Goal: Task Accomplishment & Management: Use online tool/utility

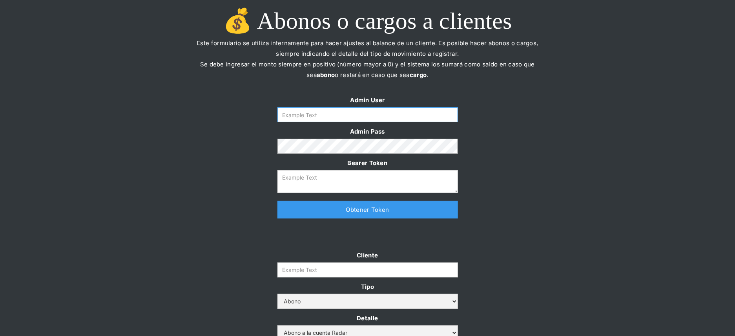
click at [313, 107] on input "Form" at bounding box center [368, 114] width 181 height 15
type input "[PERSON_NAME][EMAIL_ADDRESS][DOMAIN_NAME]"
click at [329, 210] on link "Obtener Token" at bounding box center [368, 210] width 181 height 18
type textarea "[SECURITY_DATA]"
click at [313, 274] on input "Cliente" at bounding box center [368, 269] width 181 height 15
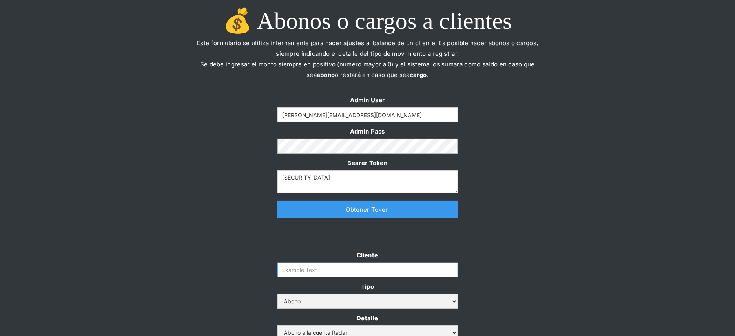
paste input "prontopaga"
type input "prontopaga"
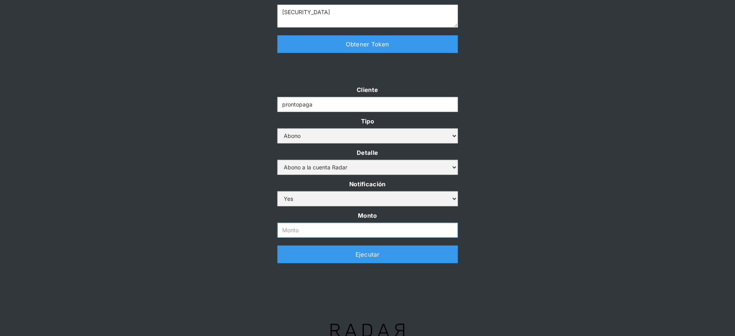
click at [298, 224] on input "Monto" at bounding box center [368, 230] width 181 height 15
paste input "$1,500,000,000"
type input "1.500.000.000"
click at [231, 196] on div "Cliente prontopaga Tipo Abono Cargo Detalle Abono a la cuenta Radar Devolución …" at bounding box center [367, 177] width 735 height 186
click at [292, 250] on link "Ejecutar" at bounding box center [368, 254] width 181 height 18
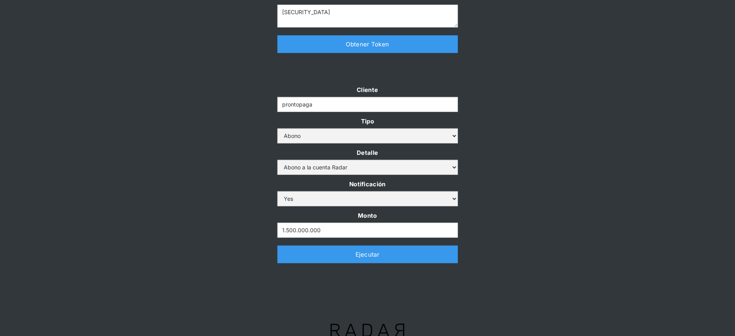
scroll to position [0, 0]
